Goal: Task Accomplishment & Management: Use online tool/utility

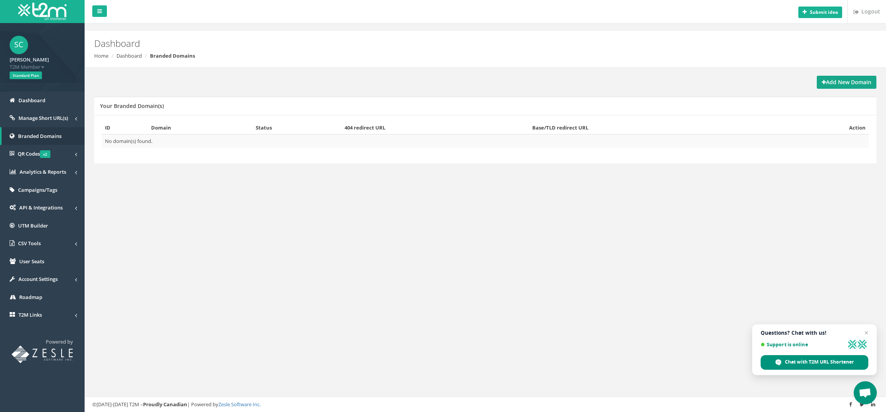
click at [843, 82] on strong "Add New Domain" at bounding box center [846, 81] width 50 height 7
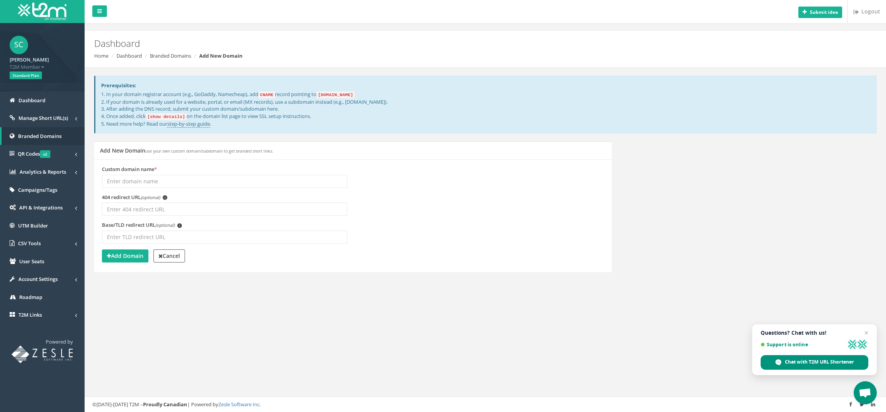
drag, startPoint x: 326, startPoint y: 94, endPoint x: 365, endPoint y: 96, distance: 39.6
click at [354, 96] on code "domains.t2m.app" at bounding box center [335, 94] width 38 height 7
copy p "domains.t2m.app"
click at [158, 180] on input "Custom domain name *" at bounding box center [224, 181] width 245 height 13
type input "links.mytrotec.com"
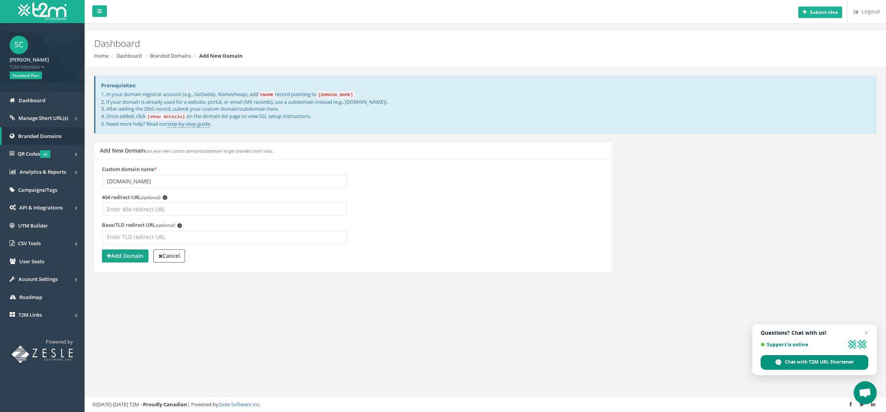
click at [135, 252] on strong "Add Domain" at bounding box center [125, 255] width 37 height 7
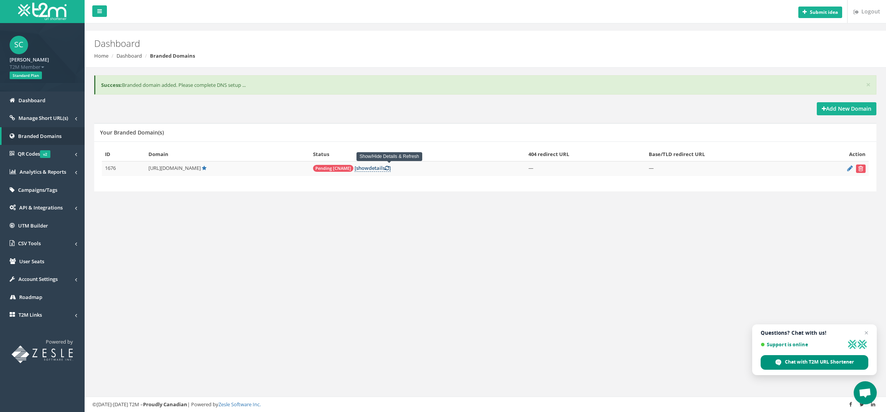
click at [389, 169] on link "[ show details ]" at bounding box center [372, 168] width 36 height 7
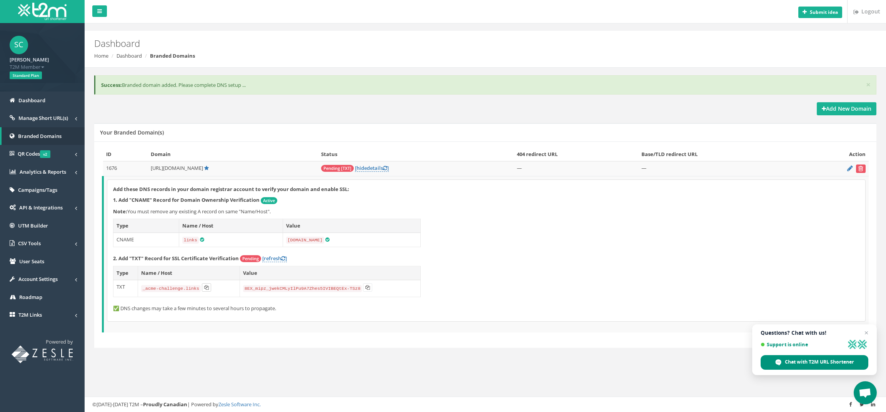
click at [206, 285] on icon at bounding box center [206, 287] width 5 height 5
click at [364, 284] on button at bounding box center [367, 287] width 9 height 8
click at [869, 331] on span "Close chat" at bounding box center [865, 332] width 9 height 9
click at [274, 258] on link "[refresh ]" at bounding box center [274, 258] width 25 height 7
click at [274, 257] on link "[refresh ]" at bounding box center [274, 258] width 25 height 7
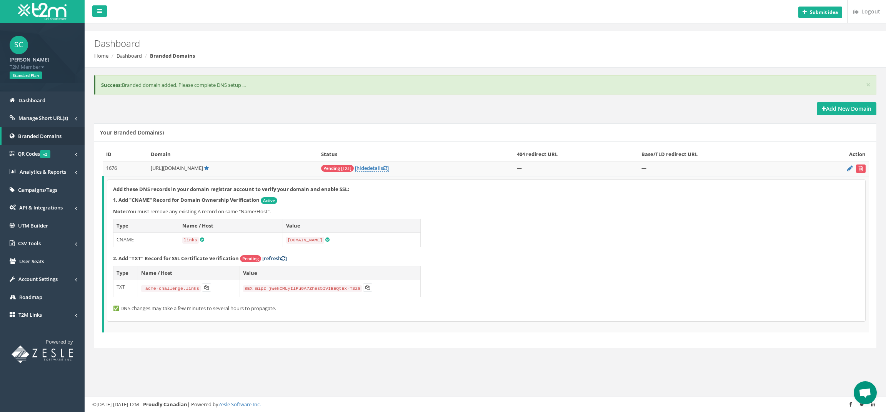
click at [270, 256] on link "[refresh ]" at bounding box center [274, 258] width 25 height 7
click at [389, 166] on link "[ hide details ]" at bounding box center [372, 168] width 34 height 7
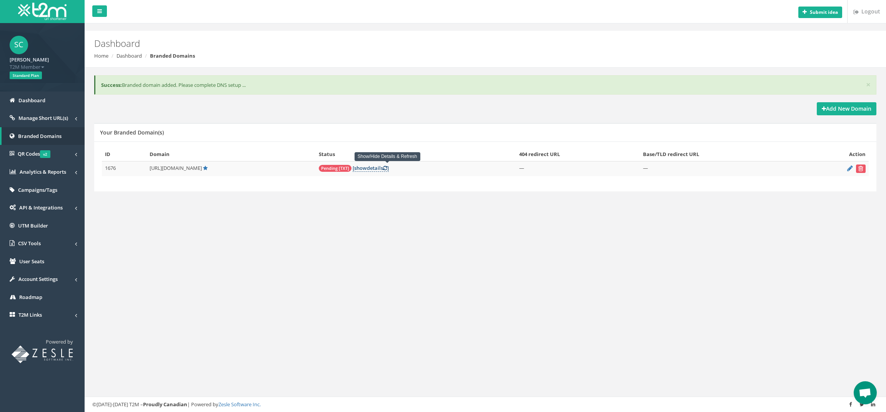
click at [389, 165] on link "[ show details ]" at bounding box center [370, 168] width 36 height 7
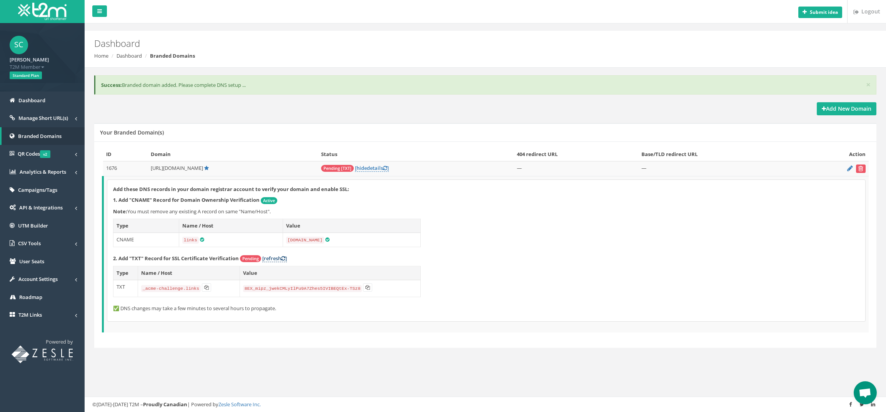
click at [274, 258] on link "[refresh ]" at bounding box center [274, 258] width 25 height 7
click at [273, 255] on link "[refresh ]" at bounding box center [274, 258] width 25 height 7
click at [54, 118] on span "Manage Short URL(s)" at bounding box center [43, 118] width 50 height 7
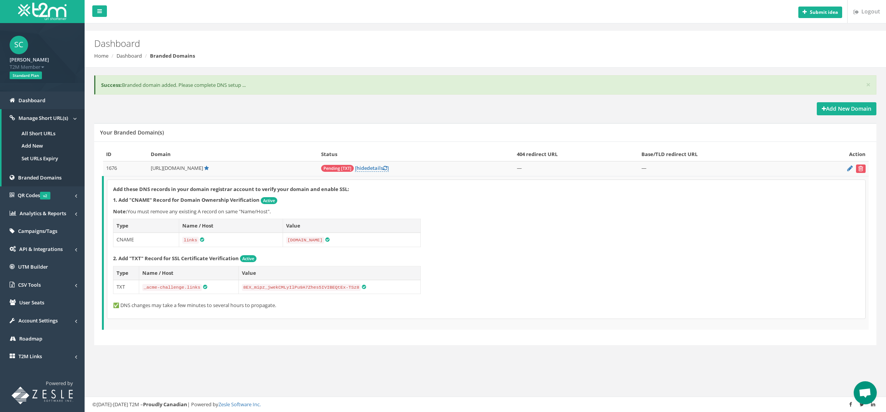
click at [44, 132] on link "All Short URLs" at bounding box center [43, 133] width 83 height 13
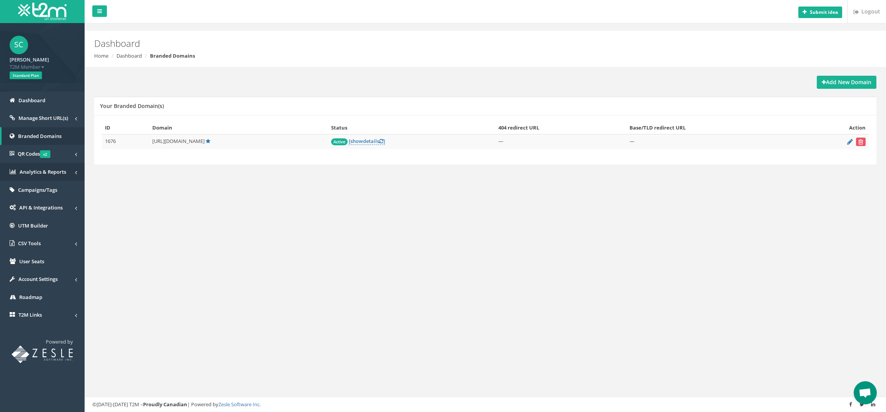
click at [23, 174] on link "Analytics & Reports" at bounding box center [42, 172] width 85 height 18
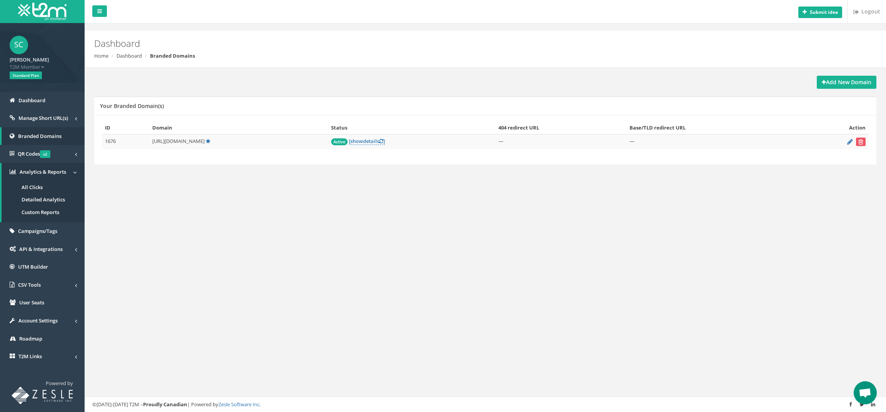
click at [32, 186] on span "All Clicks" at bounding box center [32, 187] width 21 height 7
